Goal: Information Seeking & Learning: Compare options

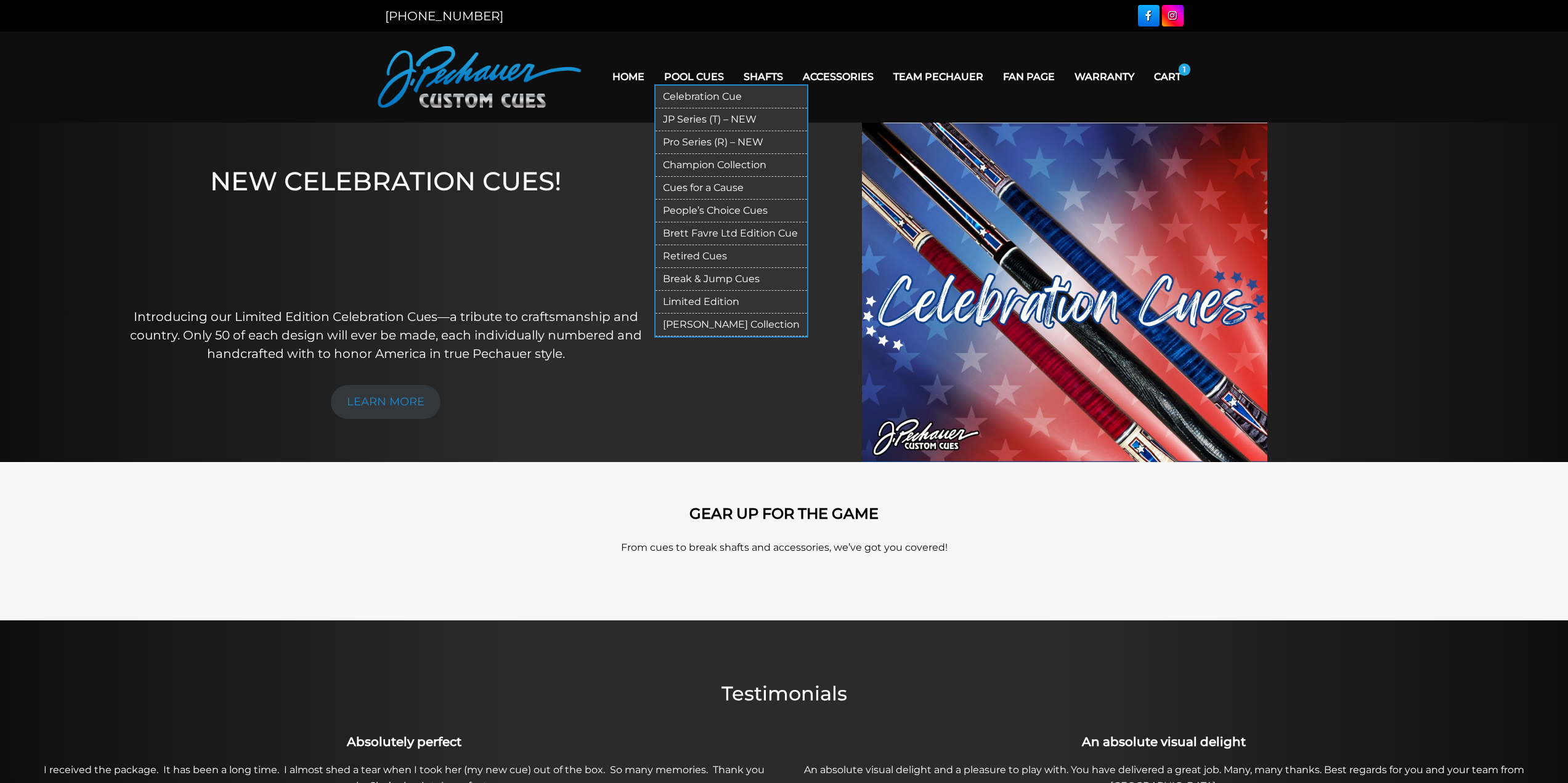
click at [699, 281] on link "Break & Jump Cues" at bounding box center [731, 279] width 151 height 23
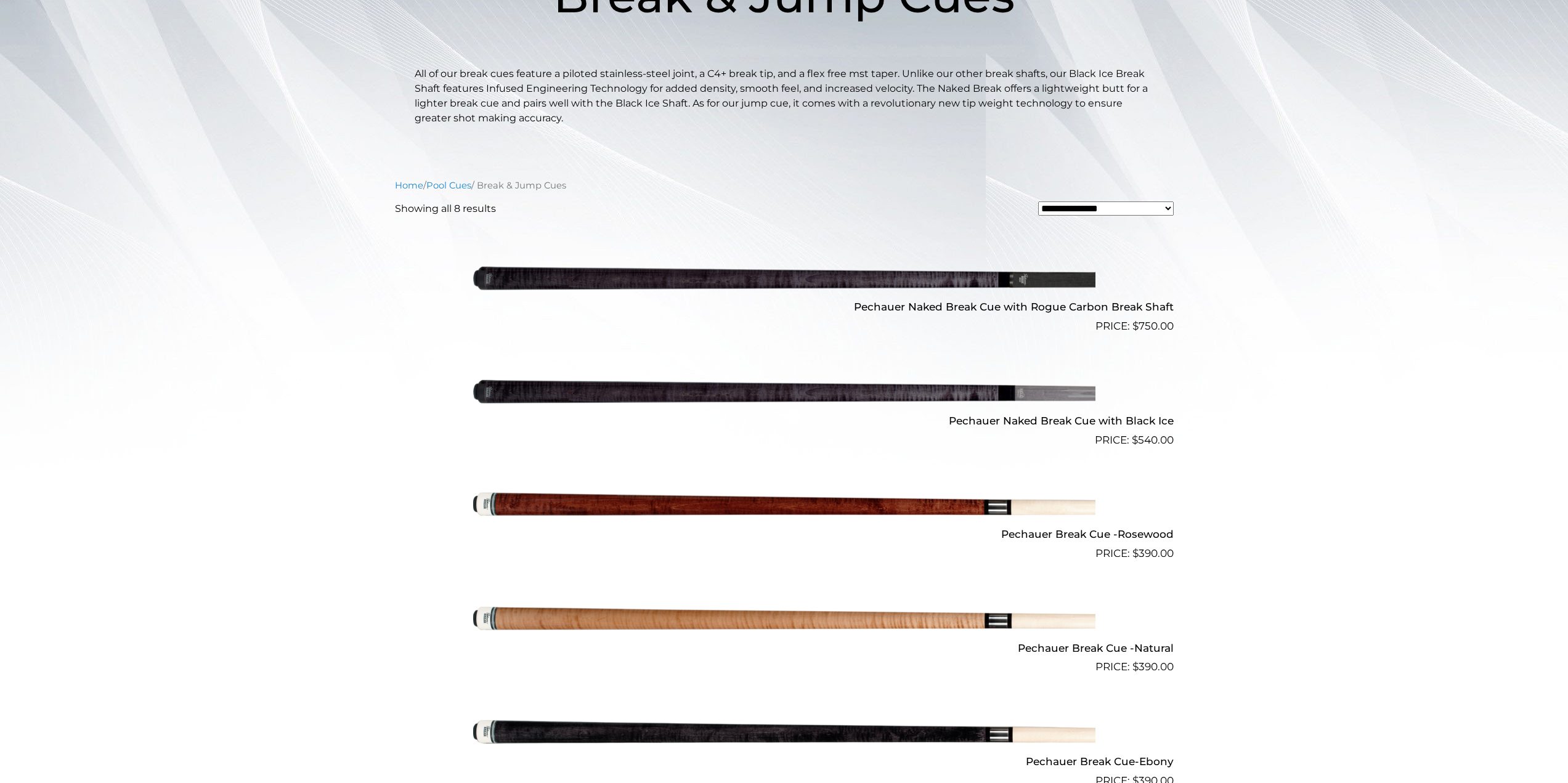
scroll to position [246, 0]
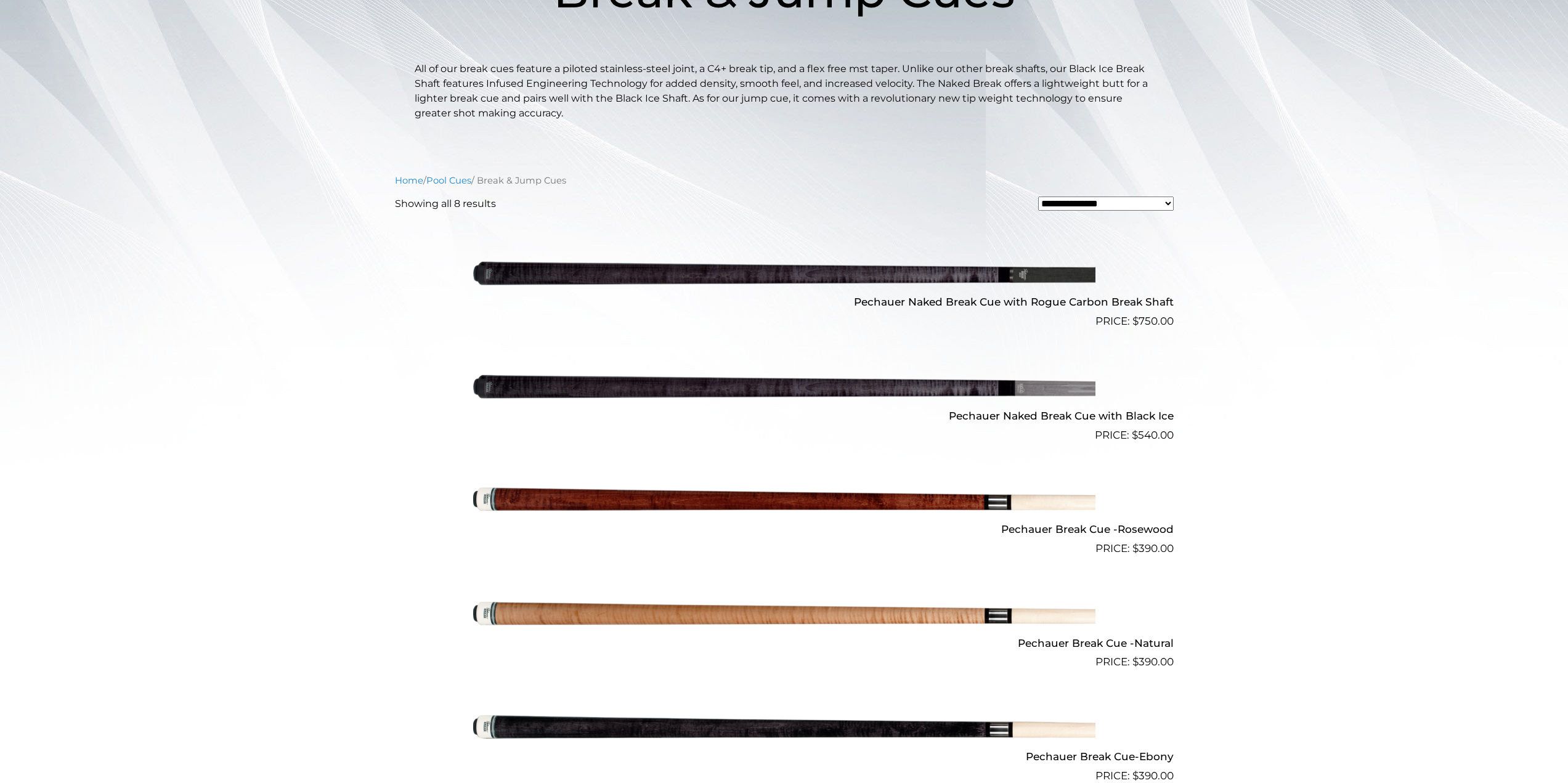
click at [805, 379] on img at bounding box center [784, 386] width 622 height 103
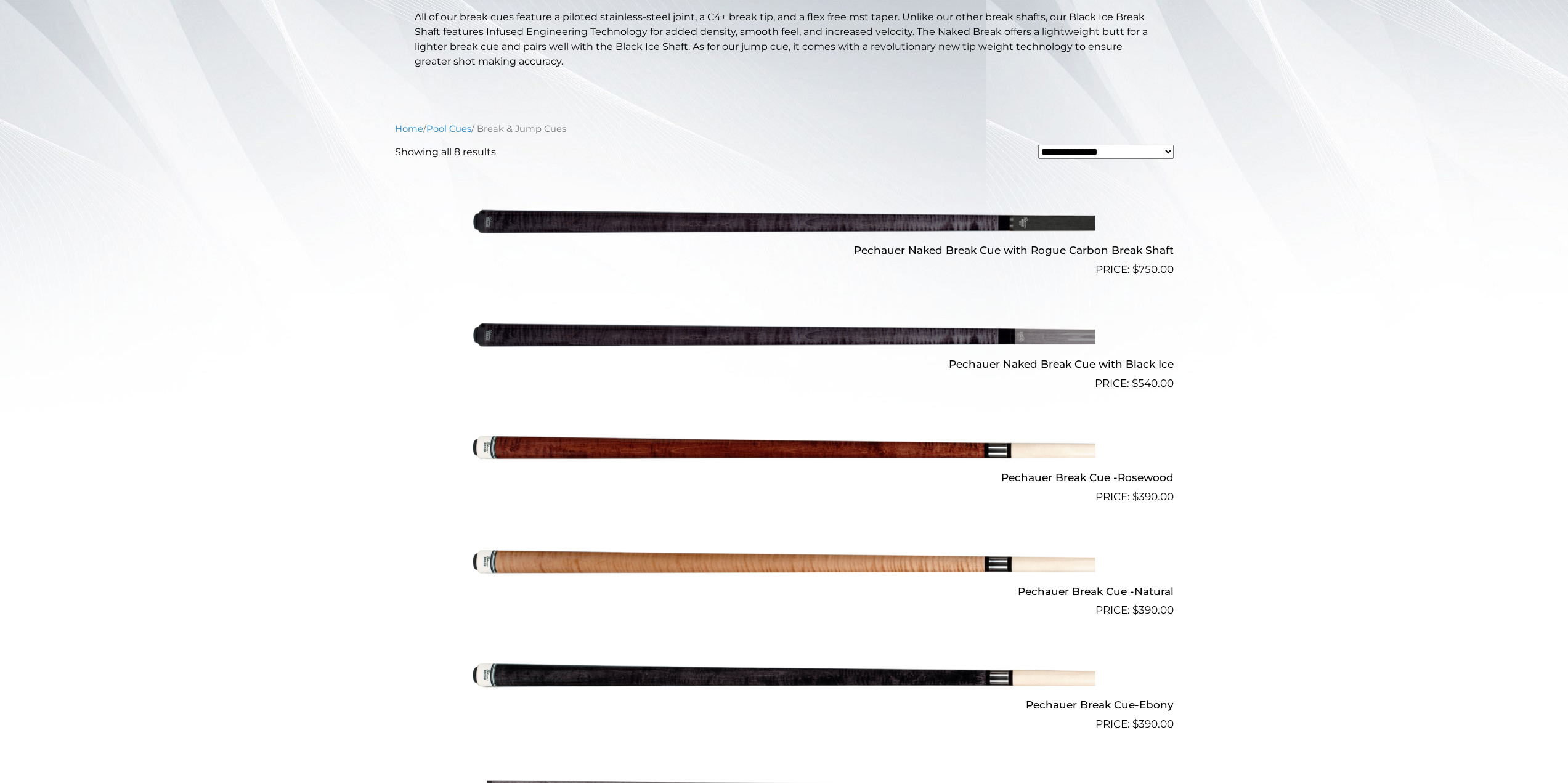
scroll to position [308, 0]
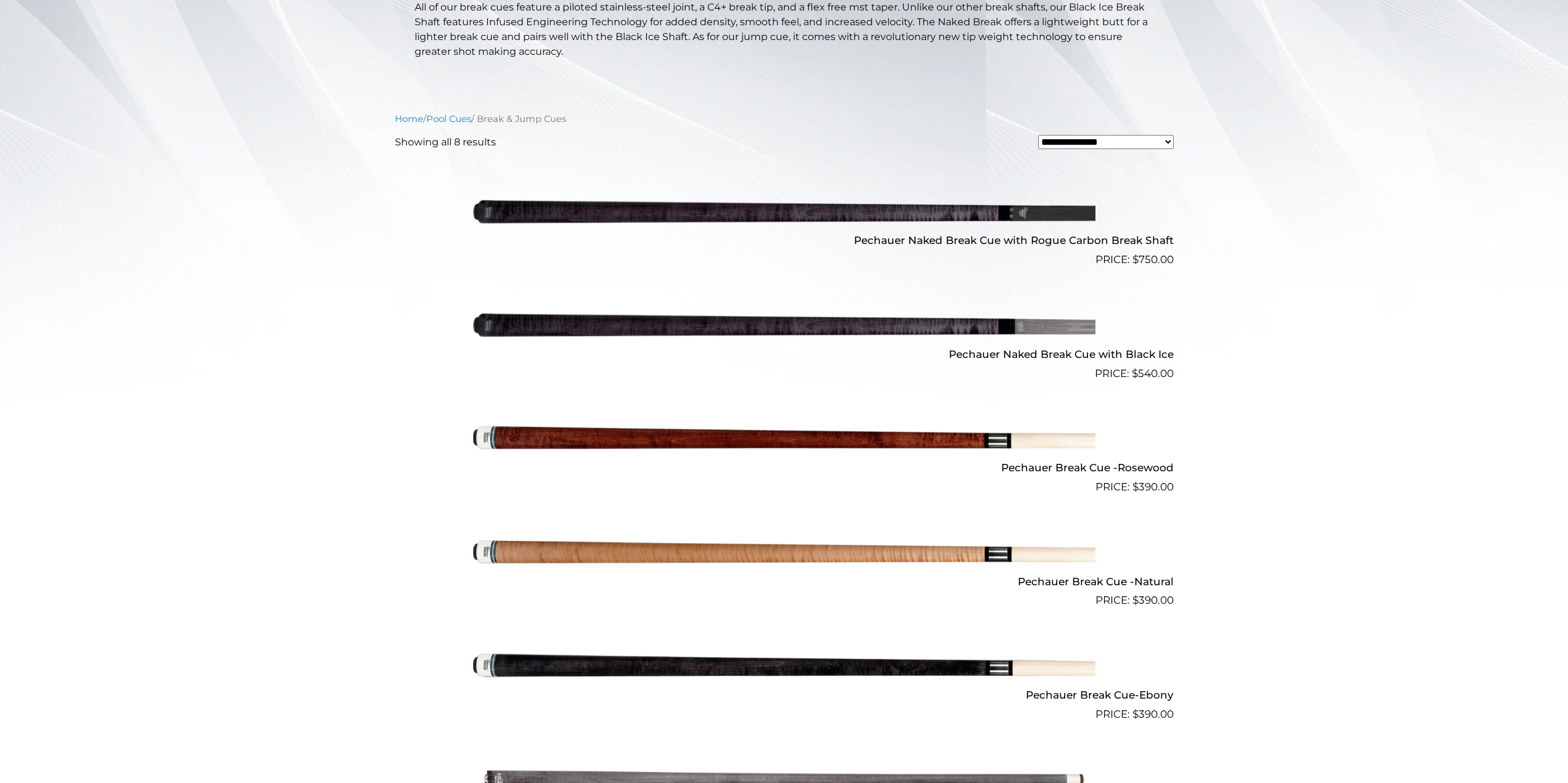
click at [744, 434] on img at bounding box center [784, 438] width 622 height 103
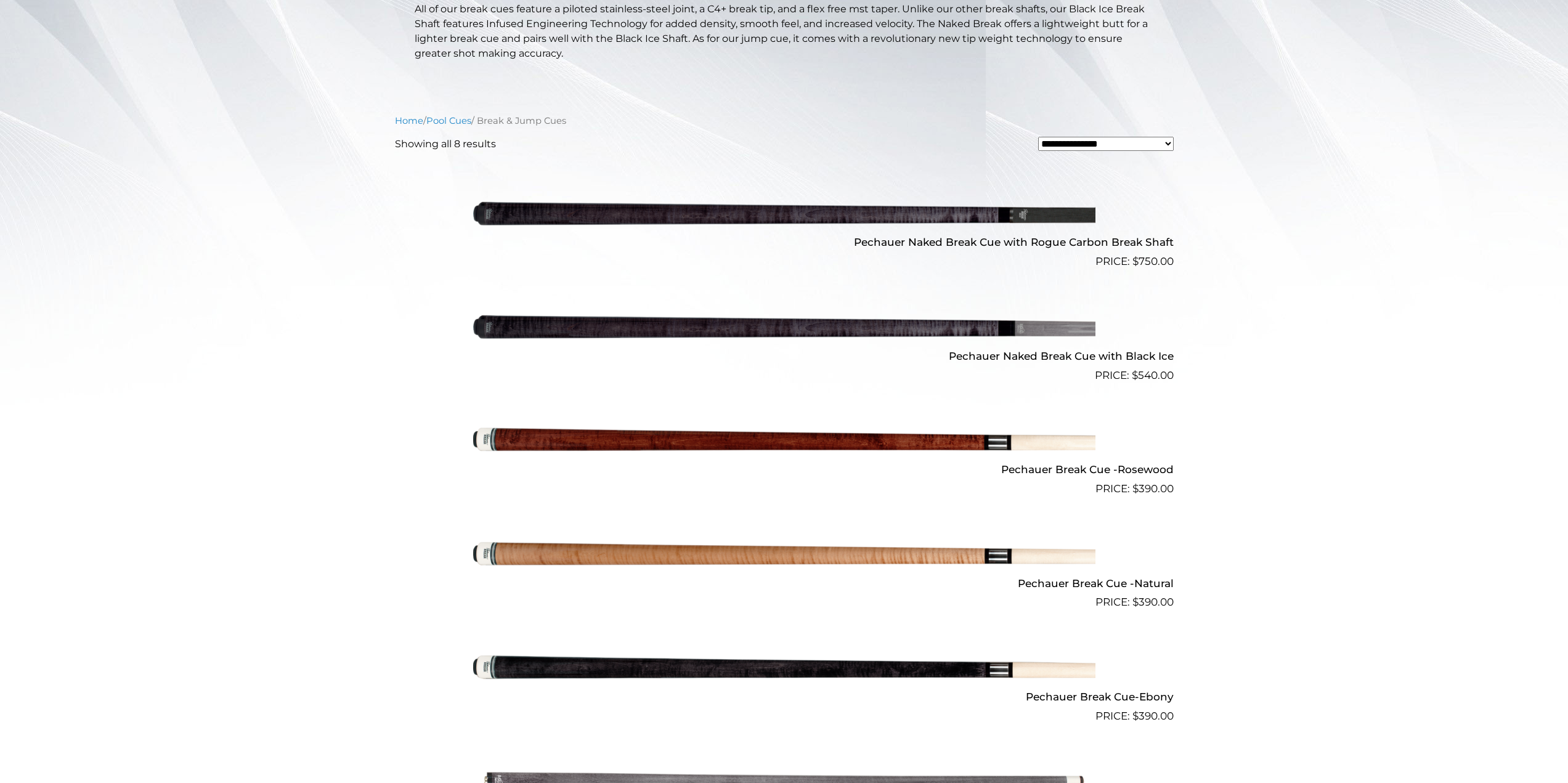
click at [771, 220] on img at bounding box center [784, 213] width 622 height 103
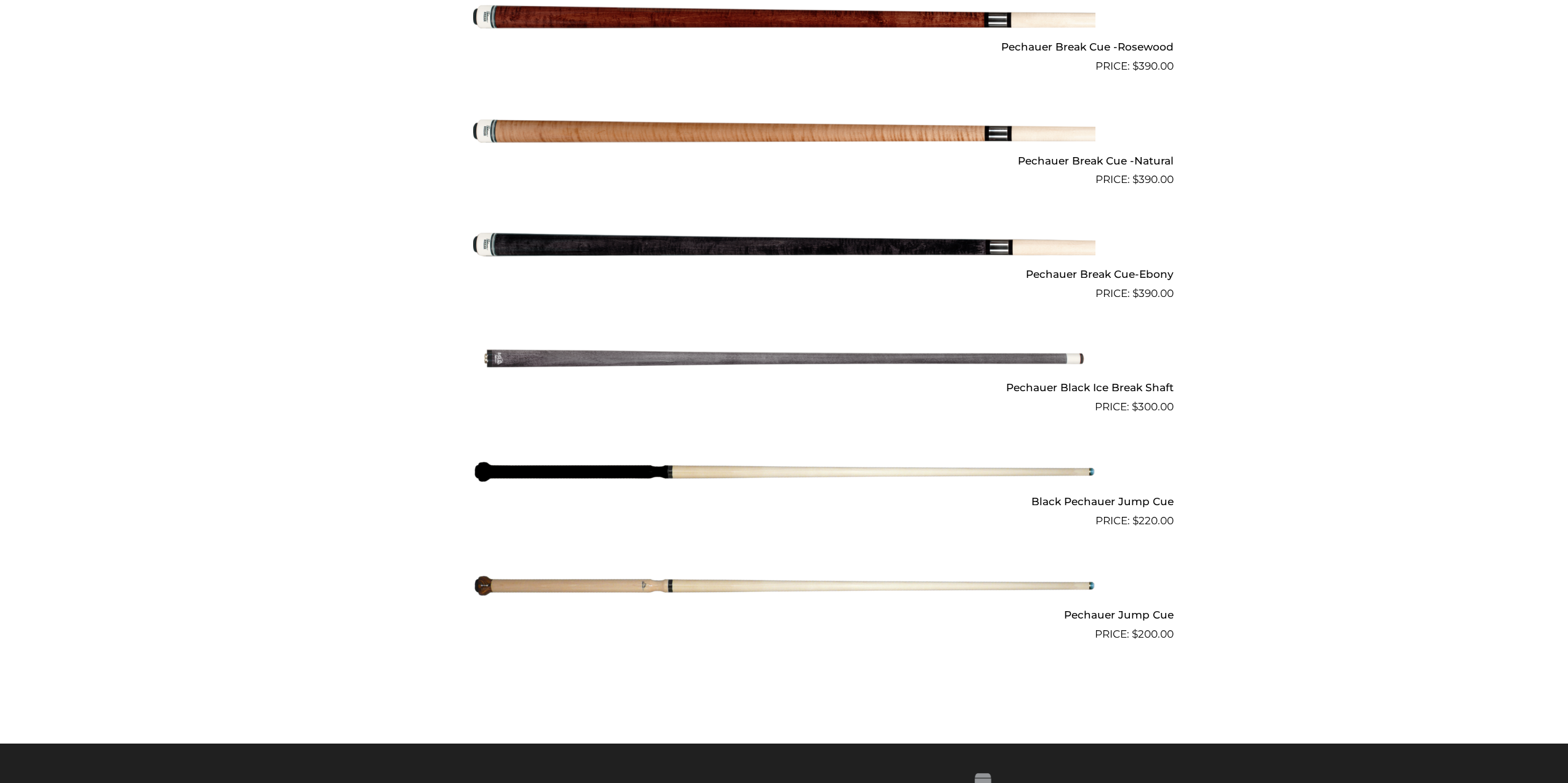
scroll to position [730, 0]
click at [745, 361] on img at bounding box center [784, 358] width 622 height 103
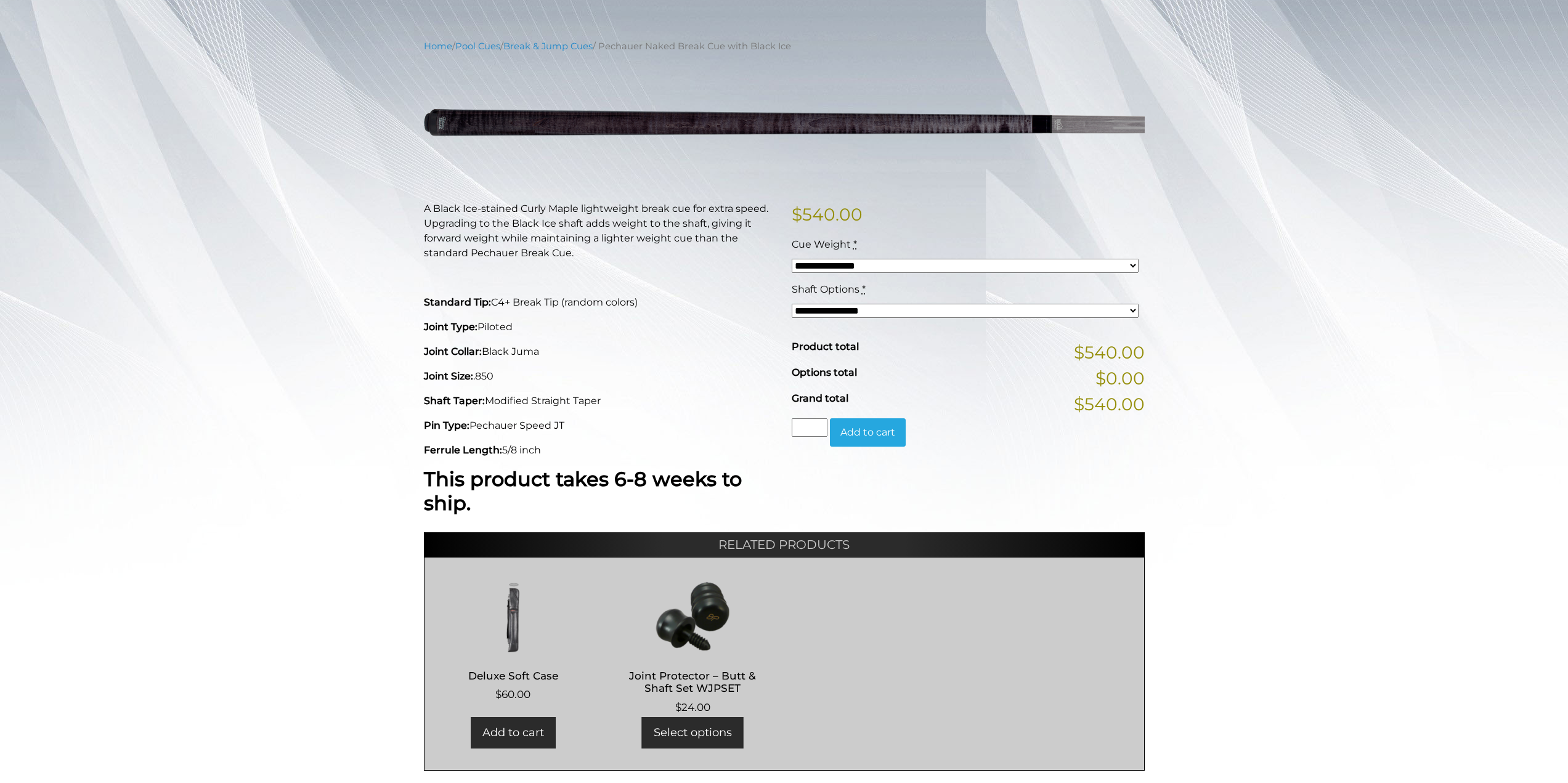
scroll to position [124, 0]
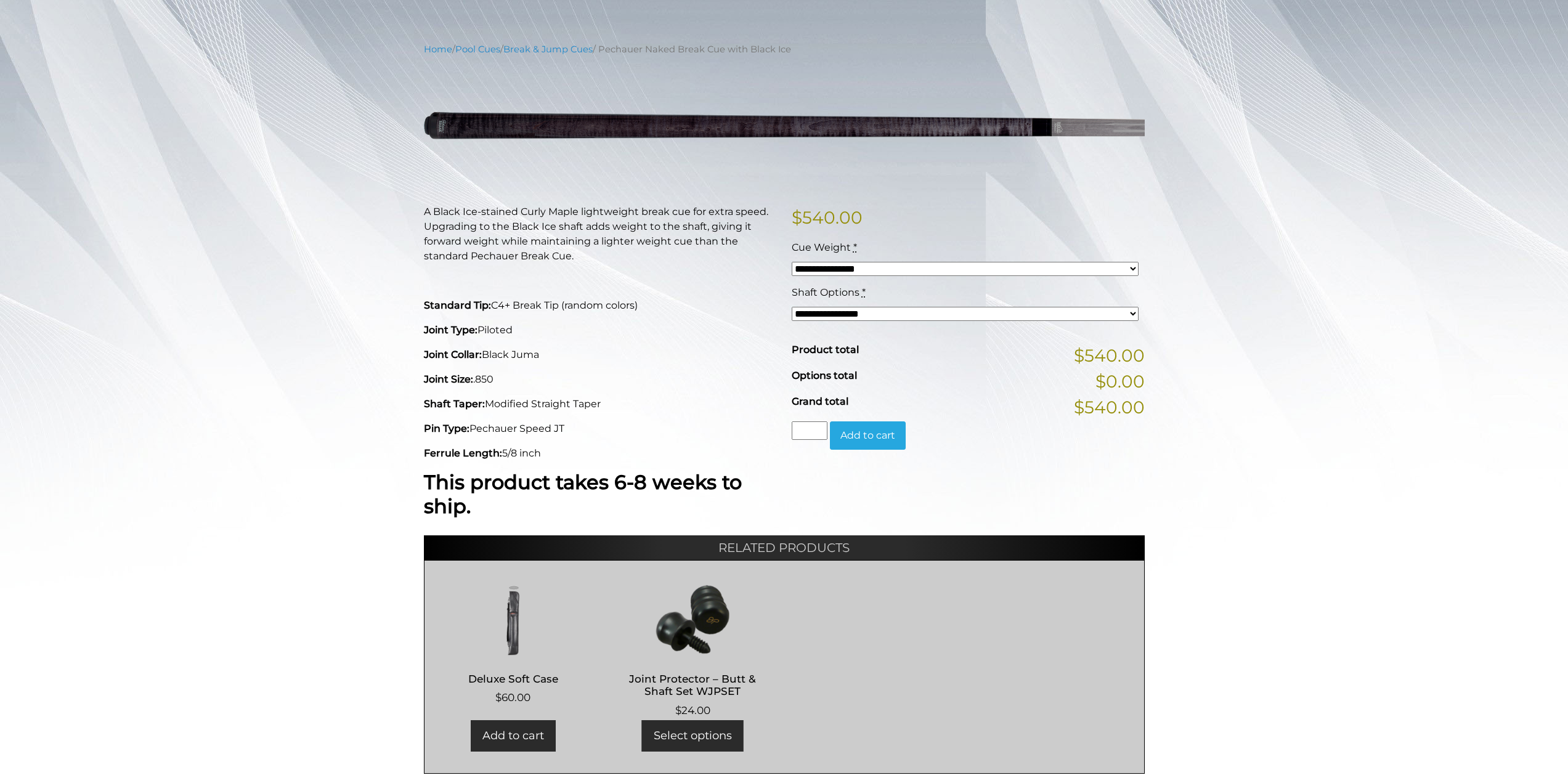
click at [971, 316] on select "**********" at bounding box center [965, 313] width 347 height 14
click at [307, 372] on div "**********" at bounding box center [784, 408] width 1568 height 731
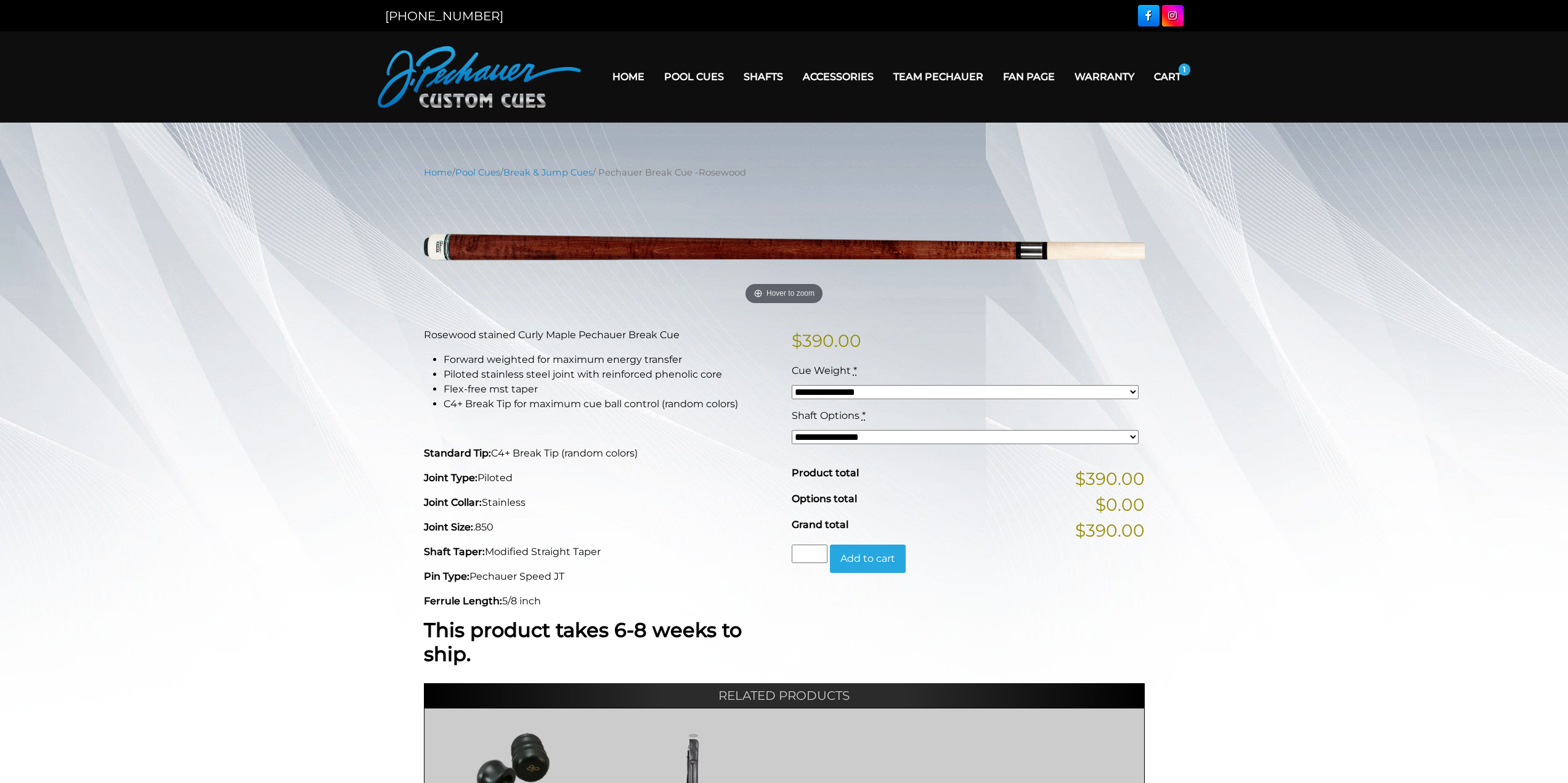
click at [925, 388] on select "**********" at bounding box center [965, 392] width 347 height 14
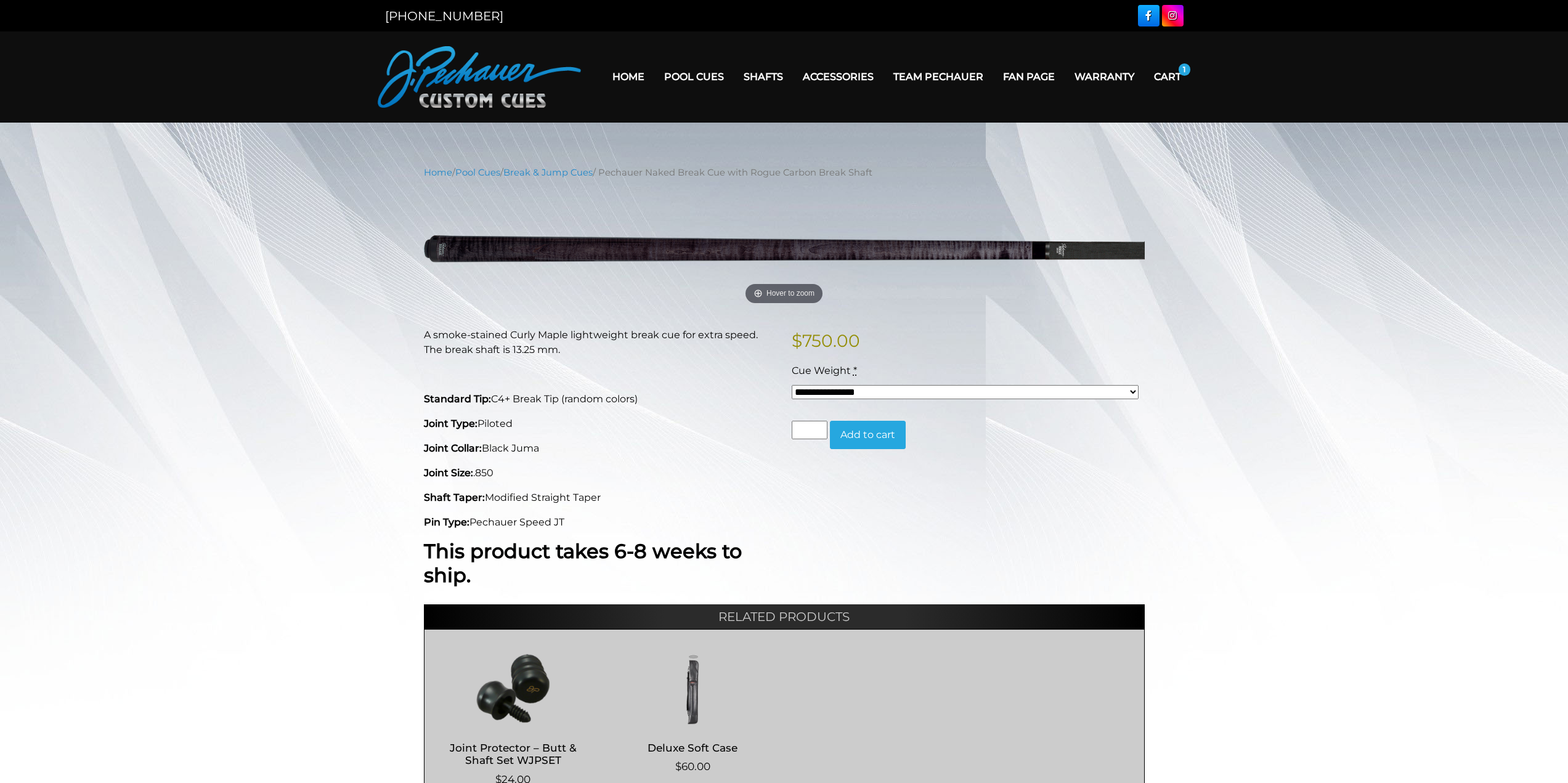
click at [710, 480] on div "A smoke-stained Curly Maple lightweight break cue for extra speed. The break sh…" at bounding box center [600, 460] width 368 height 265
click at [714, 452] on p "Joint Collar: Black Juma" at bounding box center [600, 449] width 353 height 15
click at [864, 394] on select "**********" at bounding box center [965, 392] width 347 height 14
click at [708, 430] on p "Joint Type: Piloted" at bounding box center [600, 424] width 353 height 15
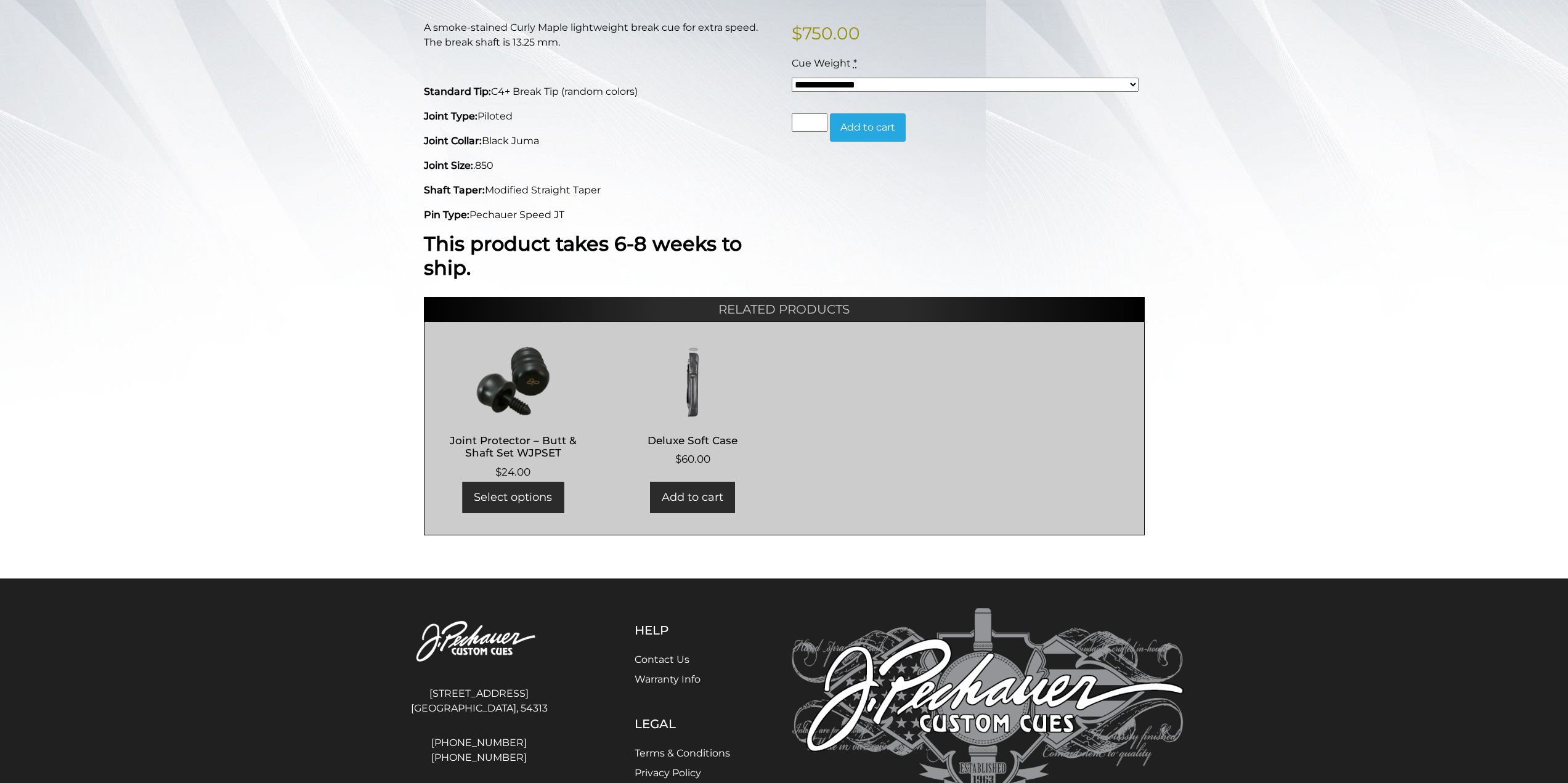
scroll to position [308, 0]
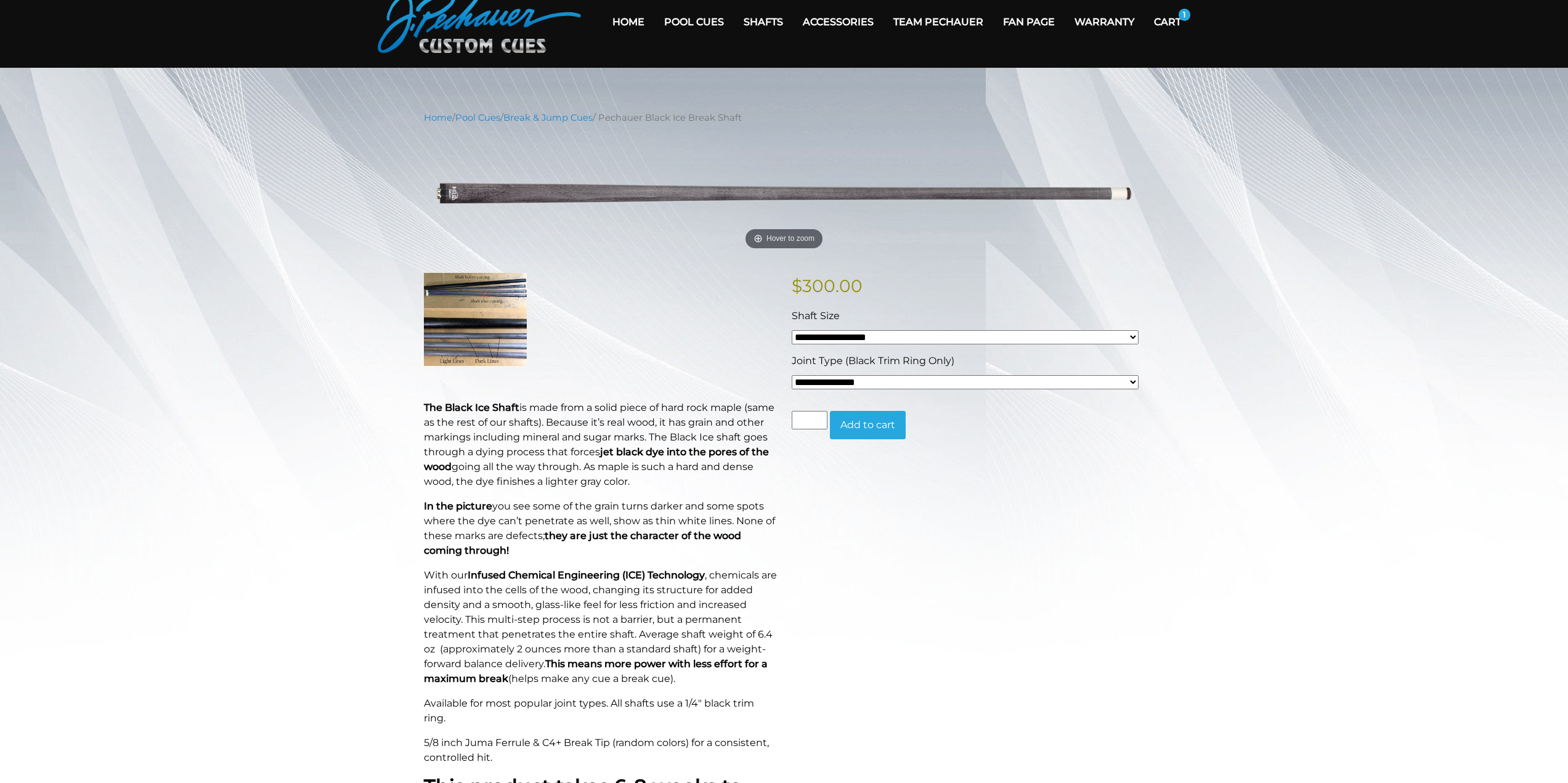
scroll to position [62, 0]
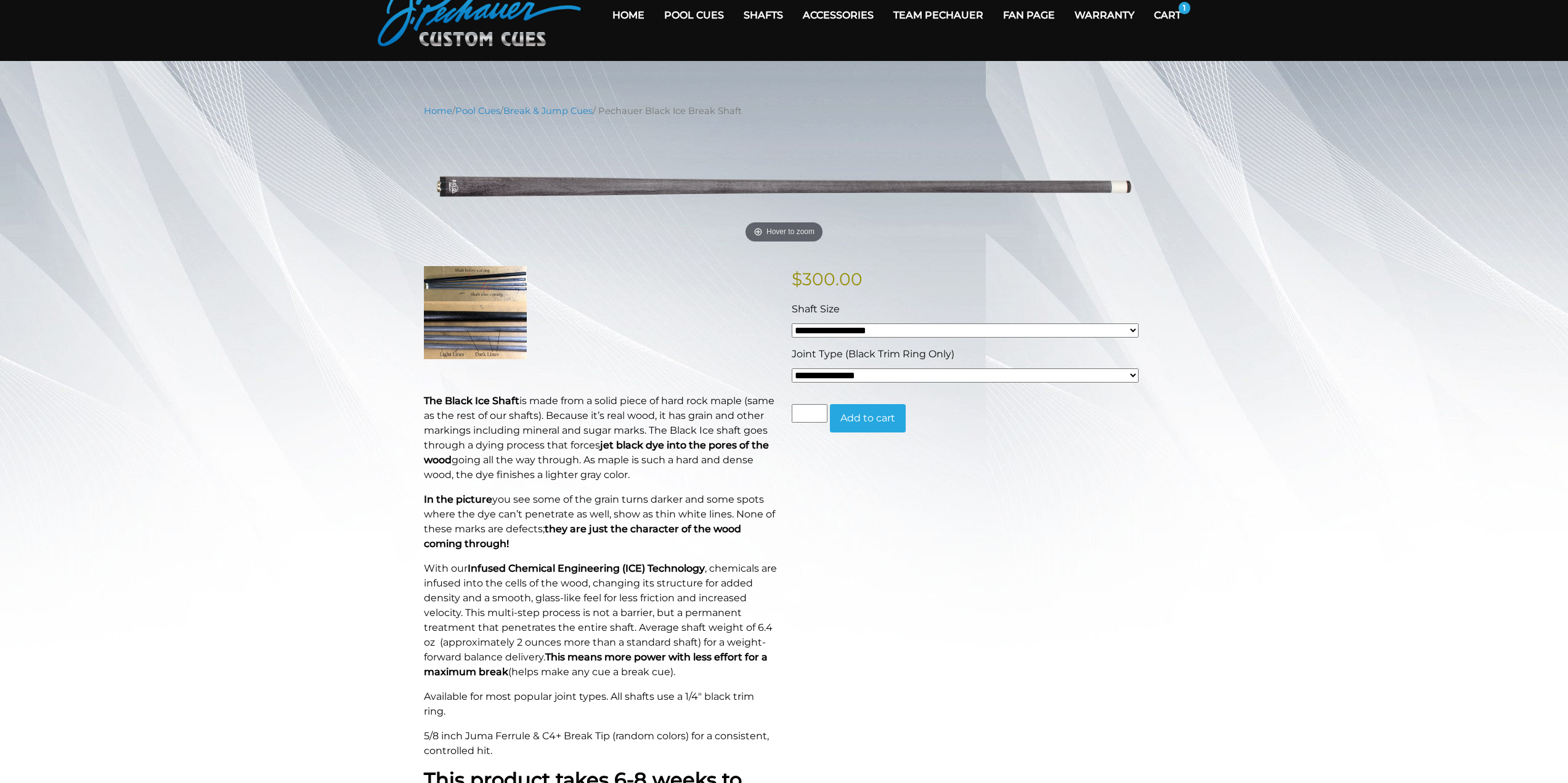
click at [475, 310] on img at bounding box center [475, 312] width 103 height 92
click at [483, 284] on img at bounding box center [475, 312] width 103 height 92
click at [492, 329] on img at bounding box center [475, 312] width 103 height 92
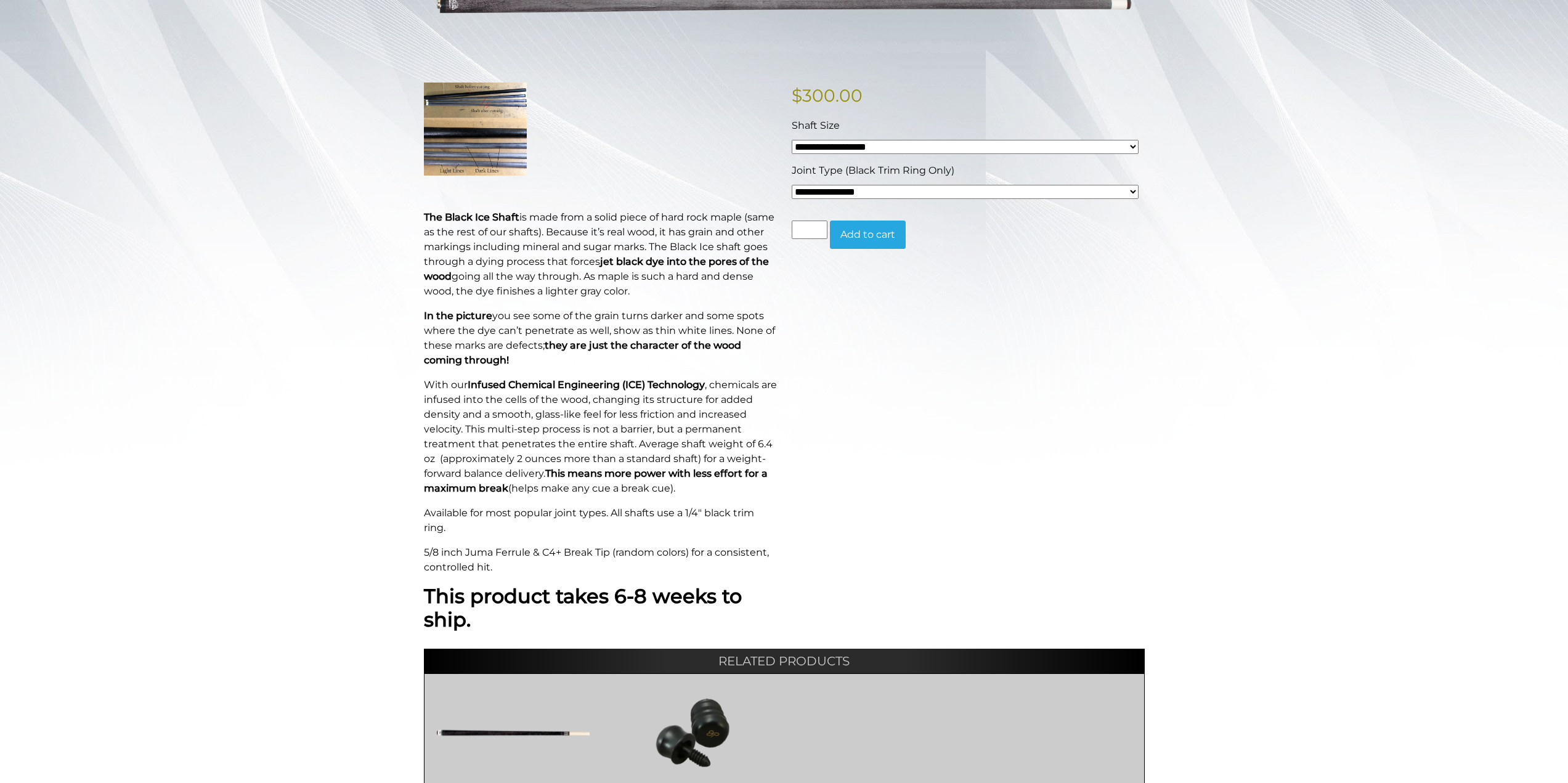
scroll to position [246, 0]
